Goal: Find specific page/section: Find specific page/section

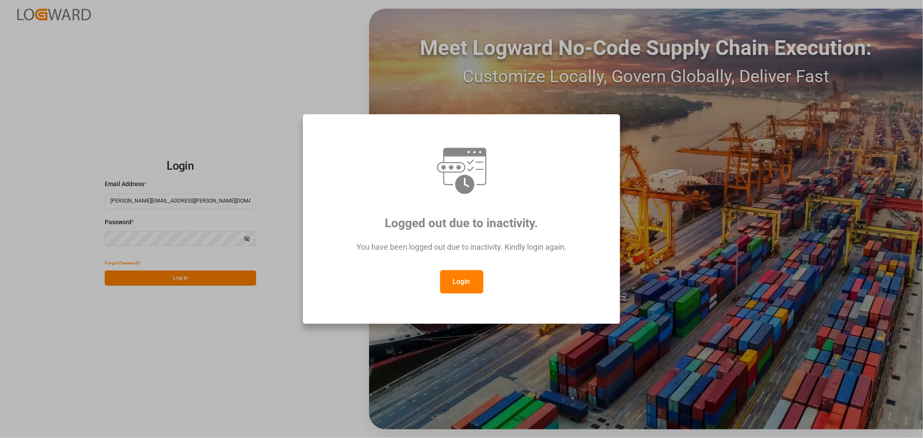
click at [457, 281] on button "Login" at bounding box center [461, 281] width 43 height 23
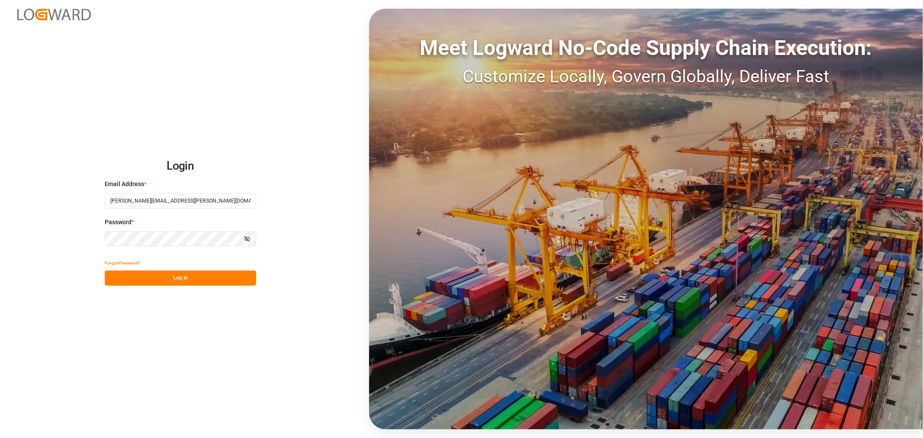
click at [209, 280] on button "Log In" at bounding box center [180, 277] width 151 height 15
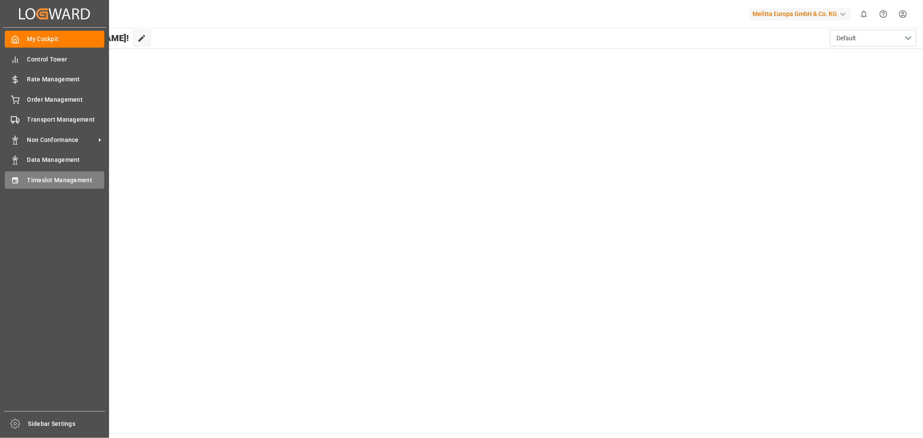
click at [60, 180] on span "Timeslot Management" at bounding box center [65, 180] width 77 height 9
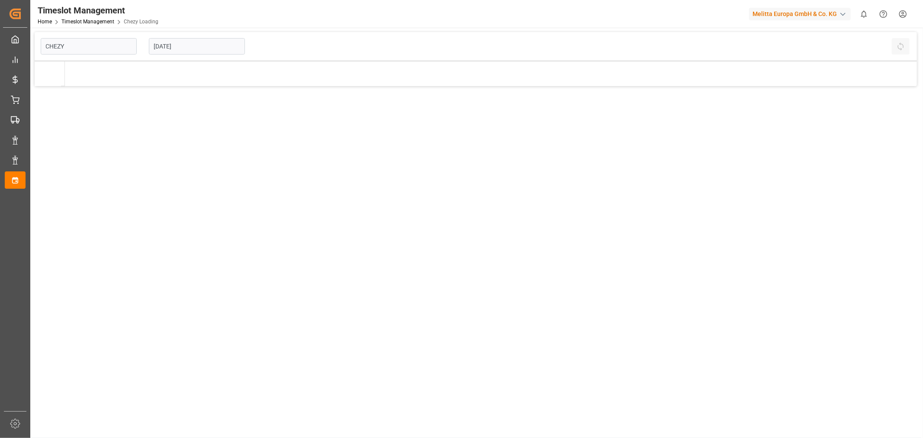
type input "Chezy Loading"
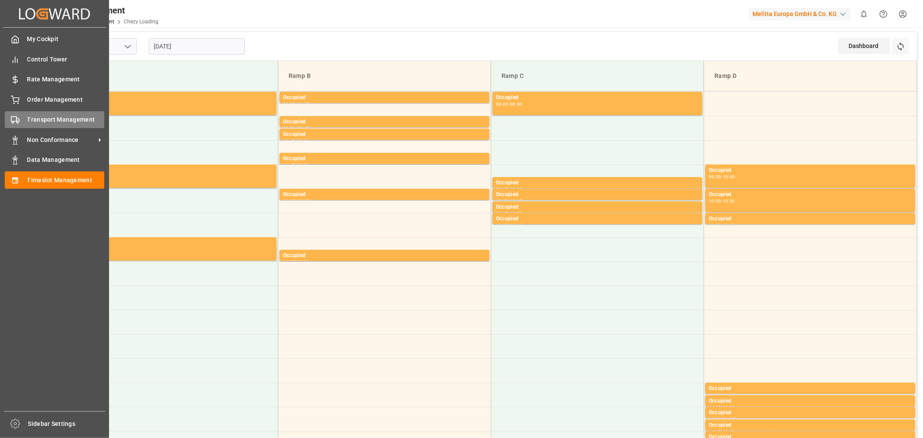
click at [68, 114] on div "Transport Management Transport Management" at bounding box center [55, 119] width 100 height 17
